Goal: Information Seeking & Learning: Learn about a topic

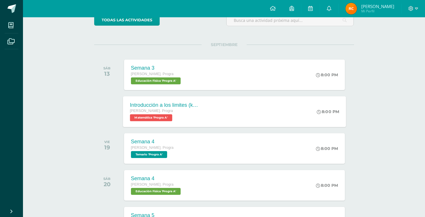
scroll to position [57, 0]
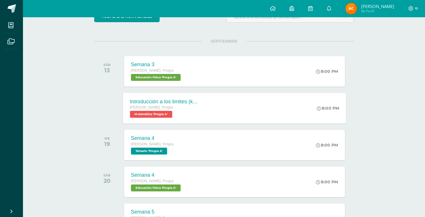
click at [159, 108] on span "Quinto Bach. Progra" at bounding box center [151, 107] width 43 height 4
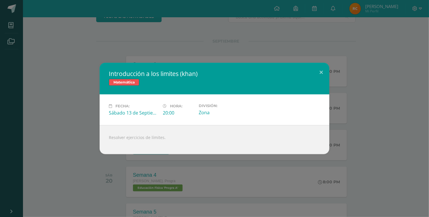
click at [289, 111] on div "Fecha: Sábado 13 de Septiembre Hora: 20:00 División: Zona" at bounding box center [215, 109] width 216 height 12
click at [84, 126] on div "Introducción a los limites (khan) Matemática Fecha: Sábado 13 de Septiembre Hor…" at bounding box center [214, 108] width 424 height 91
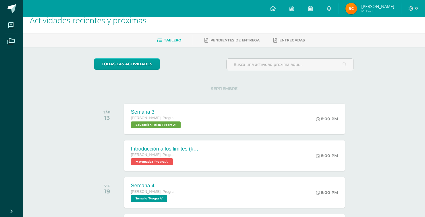
scroll to position [0, 0]
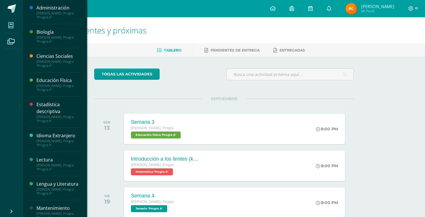
click at [11, 23] on icon at bounding box center [10, 25] width 5 height 6
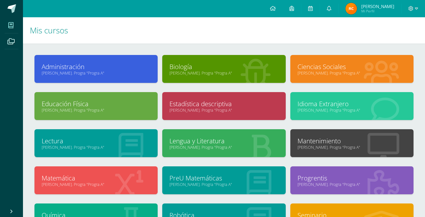
scroll to position [57, 0]
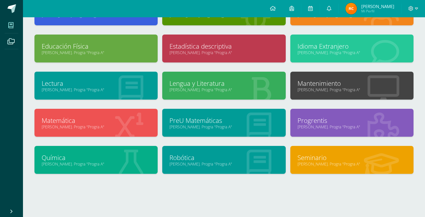
click at [185, 127] on link "[PERSON_NAME]. Progra "Progra A"" at bounding box center [223, 126] width 109 height 5
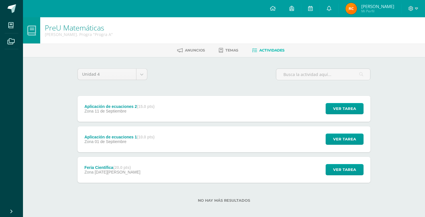
click at [156, 170] on div "Feria Científica (20.0 pts) Zona [DATE][PERSON_NAME] Ver tarea Feria Científica…" at bounding box center [224, 170] width 293 height 26
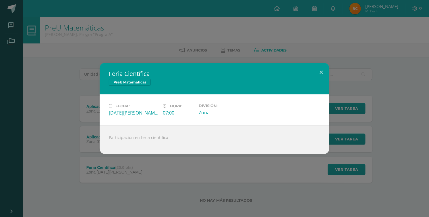
drag, startPoint x: 389, startPoint y: 71, endPoint x: 360, endPoint y: 73, distance: 29.3
click at [387, 71] on div "Feria Científica PreU Matemáticas Fecha: [DATE][PERSON_NAME] Hora: 07:00 Divisi…" at bounding box center [214, 108] width 424 height 91
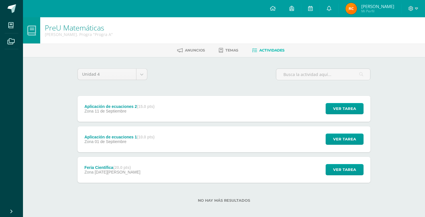
click at [194, 107] on div "Aplicación de ecuaciones 2 (15.0 pts) Zona [DATE] Ver tarea Aplicación de ecuac…" at bounding box center [224, 109] width 293 height 26
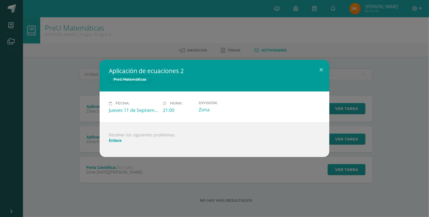
click at [115, 143] on div at bounding box center [214, 145] width 211 height 5
click at [115, 140] on link "Enlace" at bounding box center [115, 139] width 13 height 5
